Goal: Find specific page/section: Find specific page/section

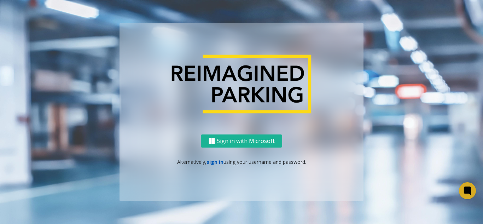
click at [213, 164] on link "sign in" at bounding box center [215, 161] width 17 height 7
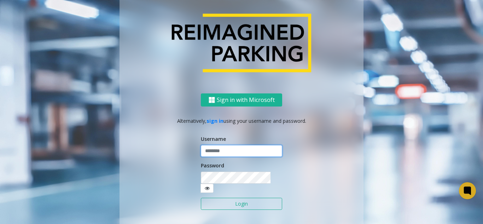
click at [218, 151] on input "text" at bounding box center [241, 151] width 81 height 12
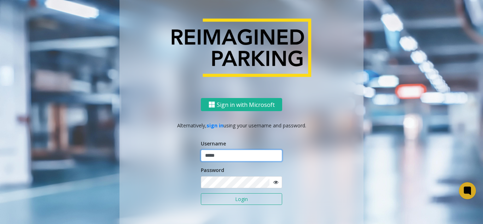
type input "*****"
click at [201, 193] on button "Login" at bounding box center [241, 199] width 81 height 12
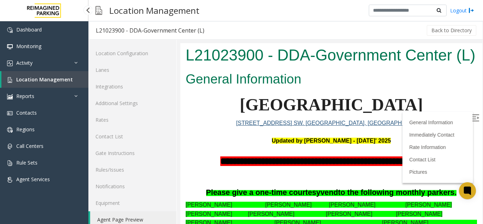
click at [70, 75] on link "Location Management" at bounding box center [44, 79] width 87 height 17
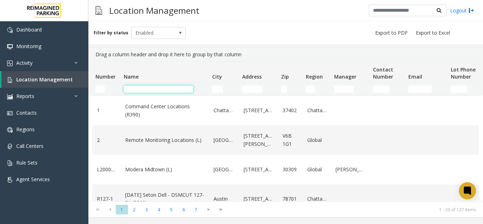
click at [146, 89] on input "Name Filter" at bounding box center [158, 89] width 69 height 7
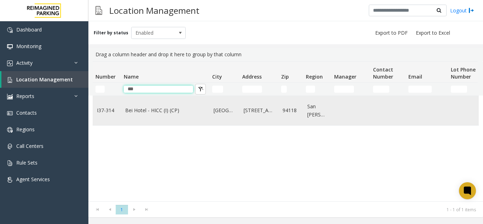
type input "***"
click at [120, 103] on td "I37-314" at bounding box center [107, 110] width 28 height 29
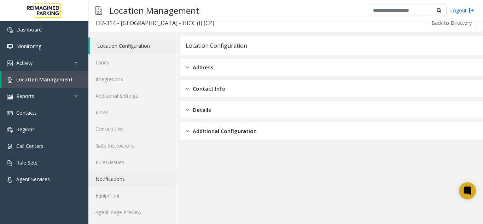
scroll to position [9, 0]
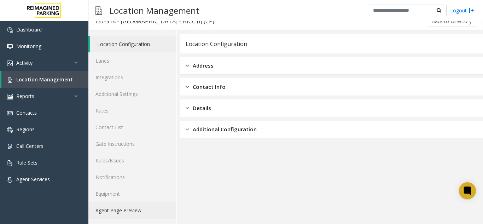
click at [121, 212] on link "Agent Page Preview" at bounding box center [132, 210] width 88 height 17
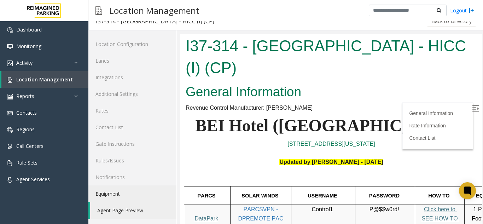
scroll to position [141, 0]
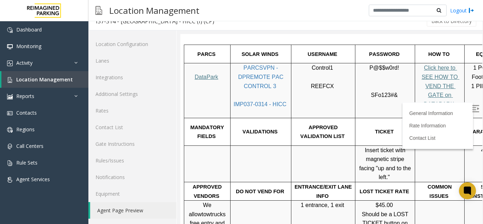
click at [472, 107] on img at bounding box center [475, 108] width 7 height 7
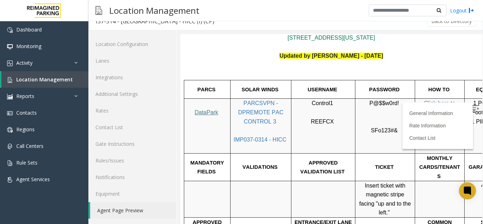
click at [442, 100] on span "Click here to SEE HOW TO VEND THE GATE on DATAPARK" at bounding box center [440, 121] width 38 height 42
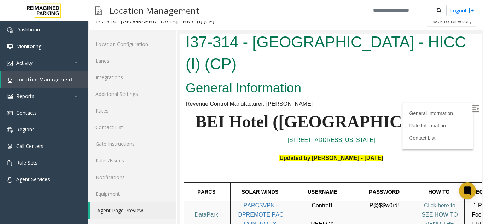
scroll to position [0, 0]
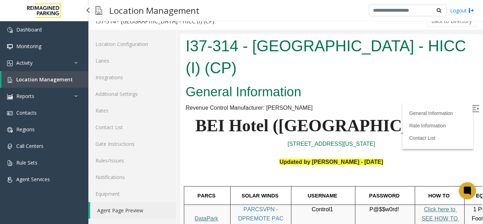
click at [79, 78] on link "Location Management" at bounding box center [44, 79] width 87 height 17
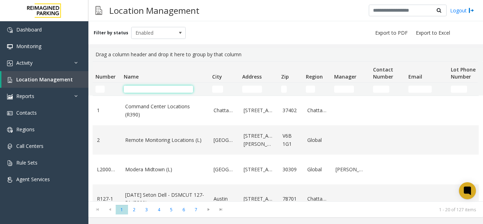
click at [152, 88] on input "Name Filter" at bounding box center [158, 89] width 69 height 7
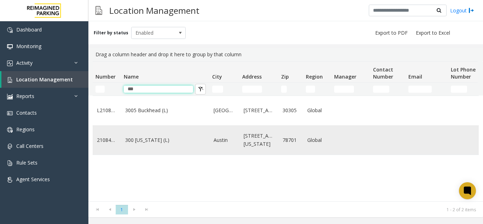
type input "***"
click at [142, 144] on link "300 [US_STATE] (L)" at bounding box center [165, 140] width 80 height 8
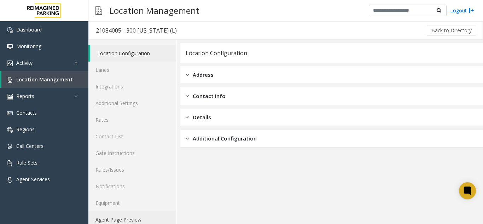
click at [119, 221] on link "Agent Page Preview" at bounding box center [132, 219] width 88 height 17
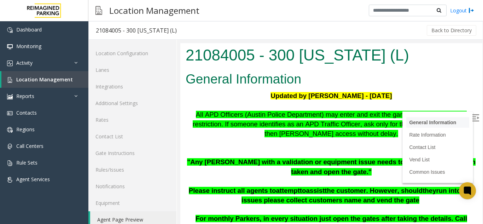
scroll to position [71, 0]
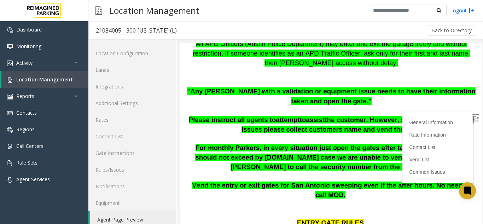
click at [472, 117] on img at bounding box center [475, 117] width 7 height 7
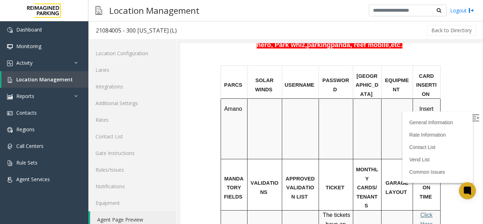
scroll to position [424, 0]
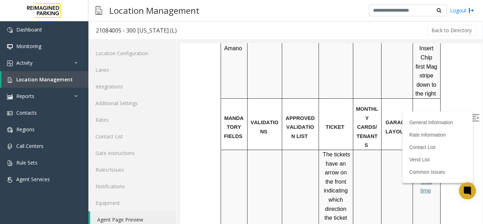
click at [416, 150] on p "Click Here for the local time" at bounding box center [426, 172] width 22 height 45
click at [423, 150] on p "Click Here for the local time" at bounding box center [426, 172] width 22 height 45
click at [420, 150] on p "Click Here for the local time" at bounding box center [426, 172] width 22 height 45
click at [421, 151] on span "Click Here for the local time" at bounding box center [426, 172] width 16 height 42
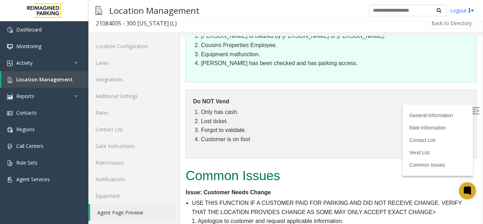
scroll to position [9, 0]
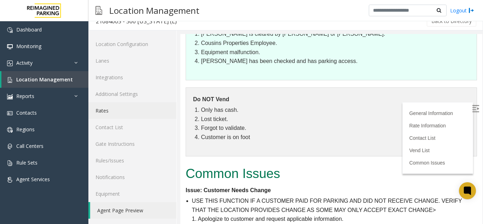
click at [115, 103] on link "Rates" at bounding box center [132, 110] width 88 height 17
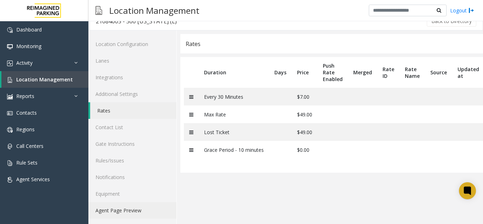
click at [123, 208] on link "Agent Page Preview" at bounding box center [132, 210] width 88 height 17
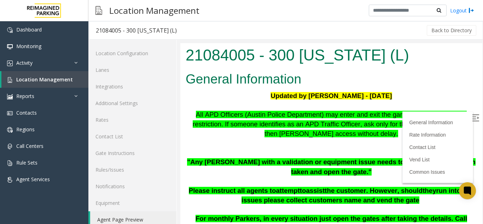
scroll to position [71, 0]
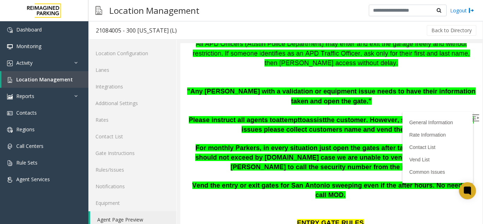
click at [472, 121] on img at bounding box center [475, 117] width 7 height 7
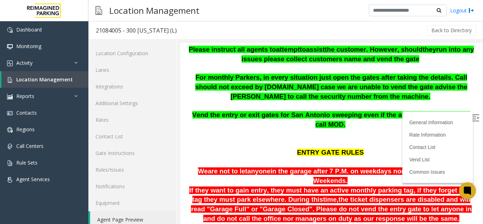
scroll to position [141, 0]
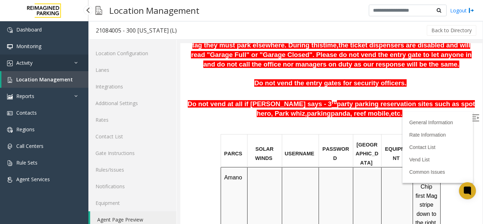
click at [48, 61] on link "Activity" at bounding box center [44, 62] width 88 height 17
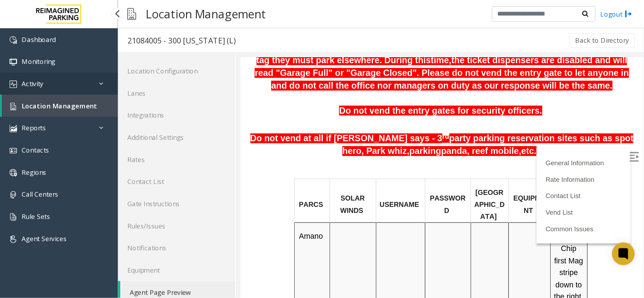
scroll to position [307, 0]
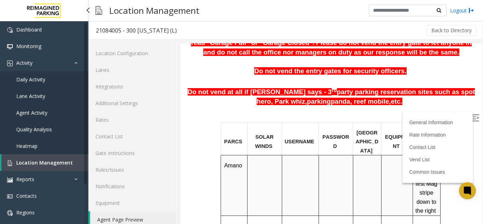
click at [46, 79] on link "Daily Activity" at bounding box center [44, 79] width 88 height 17
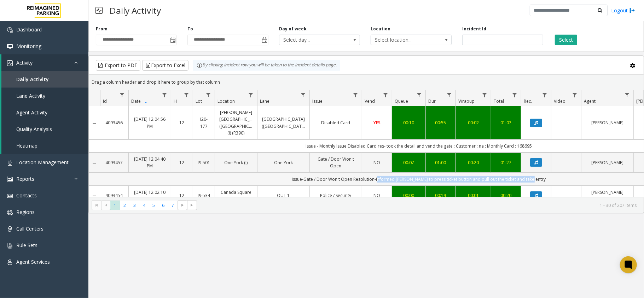
drag, startPoint x: 542, startPoint y: 170, endPoint x: 385, endPoint y: 174, distance: 157.4
click at [385, 174] on td "Issue-Gate / Door Won't Open Resolution-informed [PERSON_NAME] to press ticket …" at bounding box center [419, 179] width 638 height 13
copy td "informed [PERSON_NAME] to press ticket button and pull out the ticket and take …"
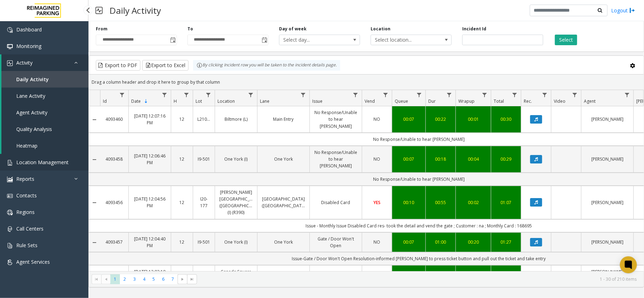
click at [46, 160] on span "Location Management" at bounding box center [42, 162] width 52 height 7
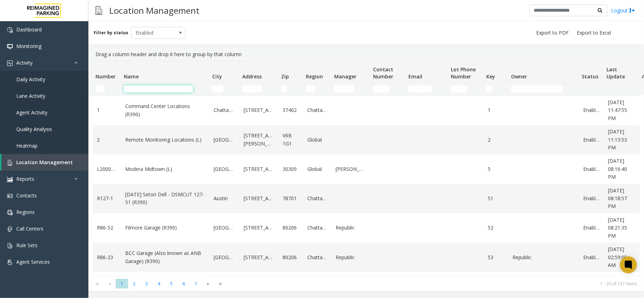
click at [143, 87] on input "Name Filter" at bounding box center [158, 89] width 69 height 7
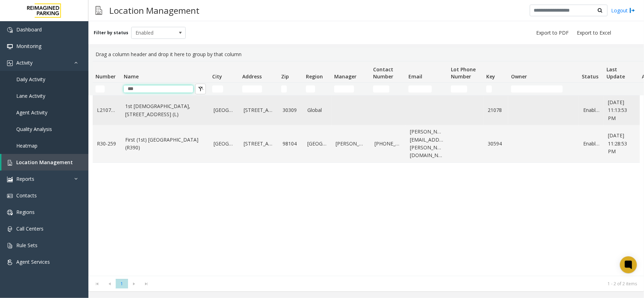
type input "***"
click at [146, 110] on link "1st [DEMOGRAPHIC_DATA], [STREET_ADDRESS] (L)" at bounding box center [165, 111] width 80 height 16
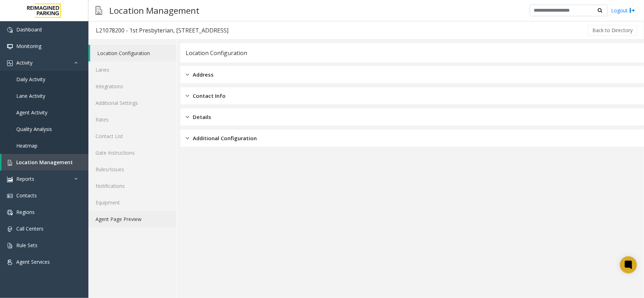
click at [118, 215] on link "Agent Page Preview" at bounding box center [132, 219] width 88 height 17
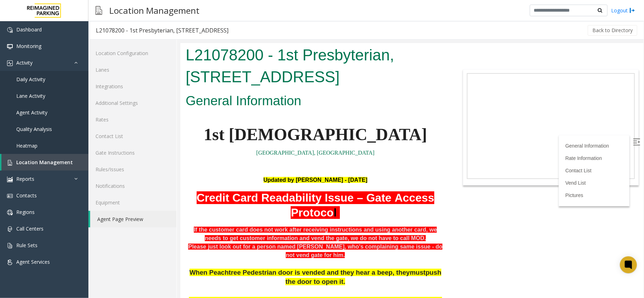
scroll to position [47, 0]
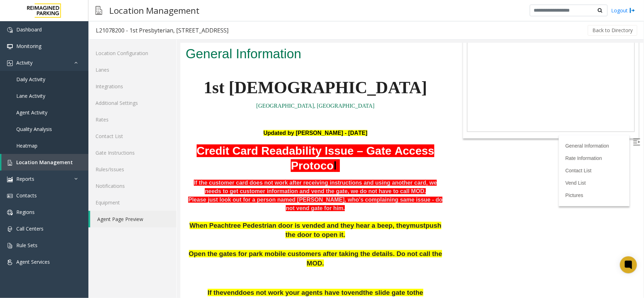
click at [483, 142] on img at bounding box center [636, 141] width 7 height 7
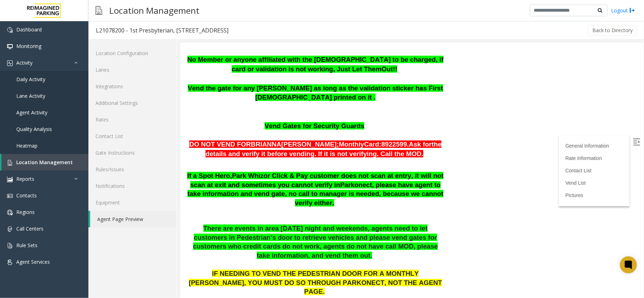
scroll to position [424, 0]
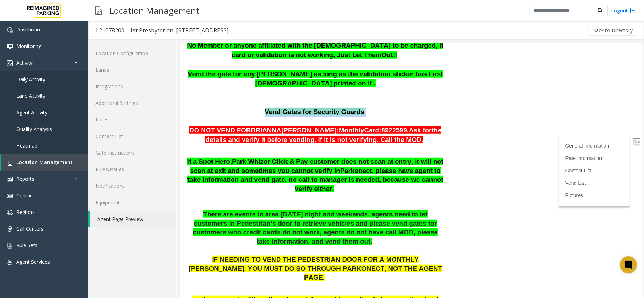
drag, startPoint x: 249, startPoint y: 80, endPoint x: 368, endPoint y: 81, distance: 118.5
click at [368, 107] on p "Vend Gates for Security Guards" at bounding box center [315, 111] width 260 height 9
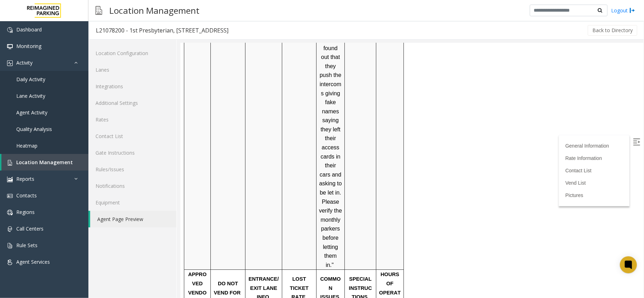
scroll to position [1461, 0]
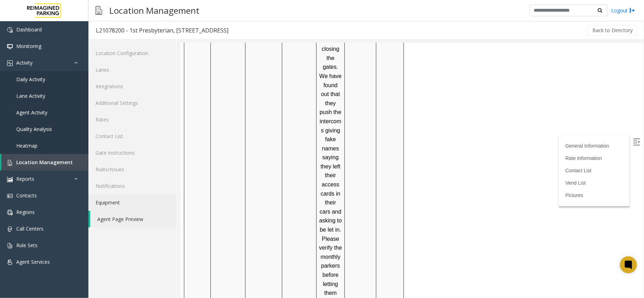
click at [130, 207] on link "Equipment" at bounding box center [132, 202] width 88 height 17
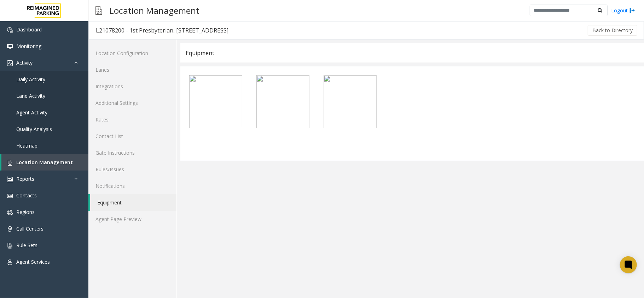
click at [199, 75] on div at bounding box center [412, 113] width 460 height 82
click at [193, 80] on img at bounding box center [215, 101] width 53 height 53
click at [260, 80] on img at bounding box center [282, 101] width 53 height 53
drag, startPoint x: 114, startPoint y: 210, endPoint x: 116, endPoint y: 214, distance: 4.4
click at [115, 210] on link "Equipment" at bounding box center [133, 202] width 86 height 17
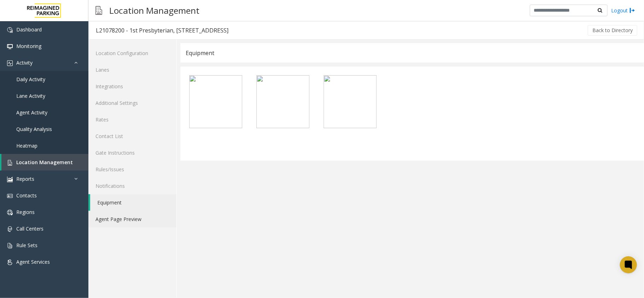
click at [116, 216] on link "Agent Page Preview" at bounding box center [132, 219] width 88 height 17
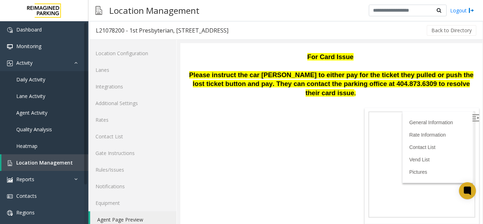
scroll to position [2170, 0]
